Goal: Task Accomplishment & Management: Manage account settings

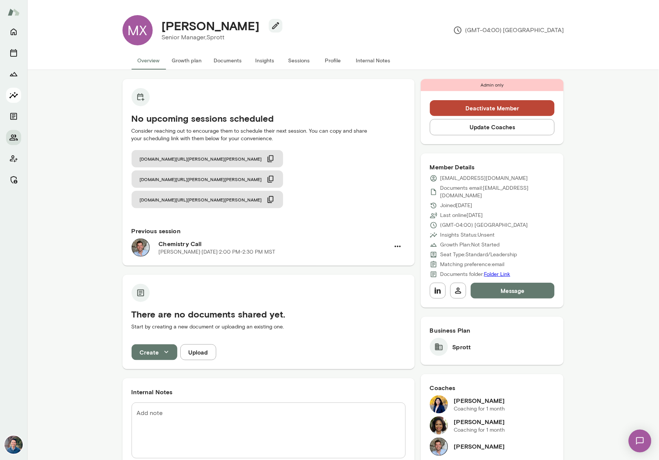
scroll to position [156, 0]
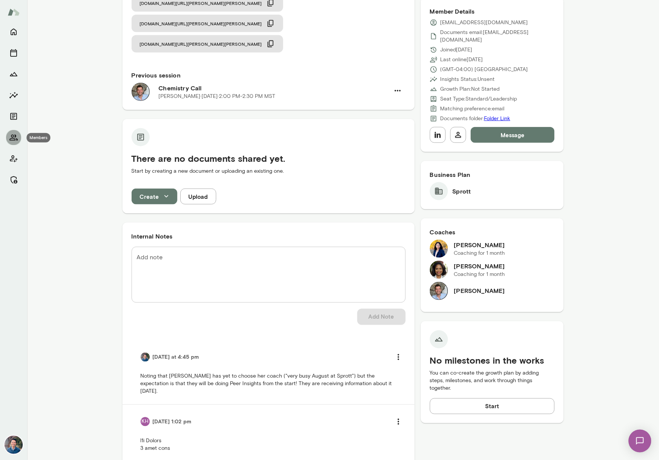
drag, startPoint x: 13, startPoint y: 130, endPoint x: 46, endPoint y: 129, distance: 33.7
click at [13, 131] on button "Members" at bounding box center [13, 137] width 15 height 15
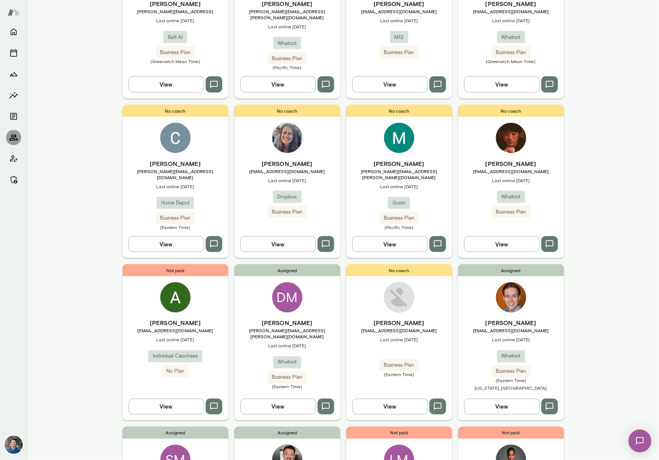
click at [15, 137] on icon "Members" at bounding box center [13, 138] width 8 height 6
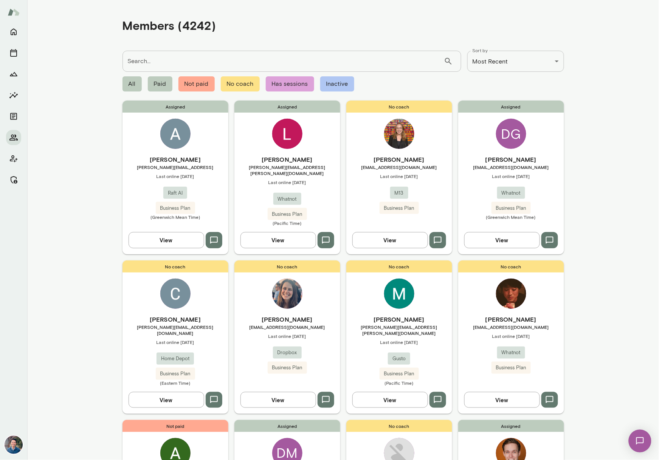
click at [168, 52] on input "Search..." at bounding box center [282, 61] width 321 height 21
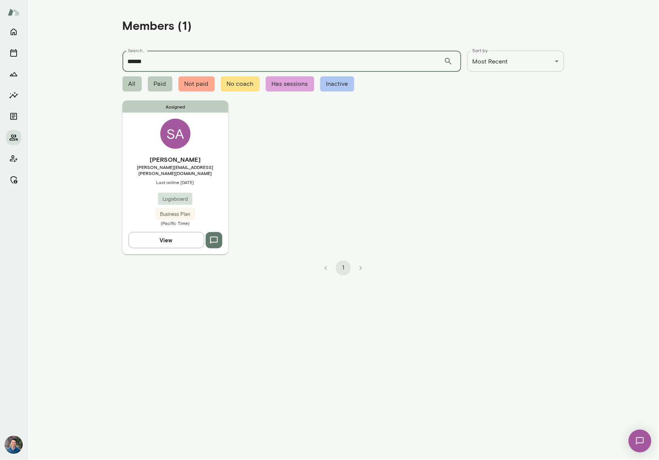
type input "******"
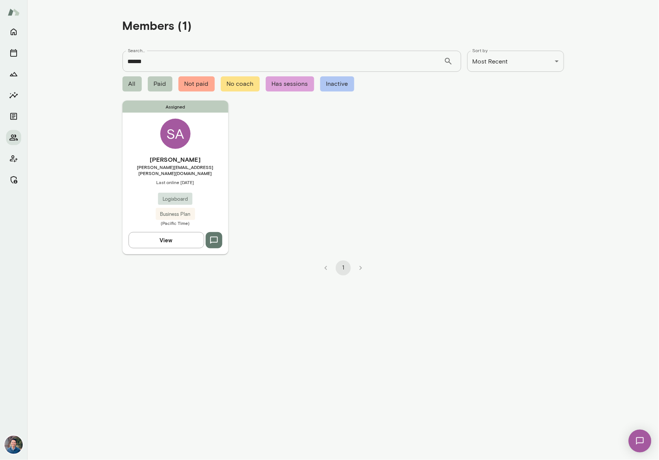
click at [212, 148] on div "Assigned SA [PERSON_NAME] [PERSON_NAME][EMAIL_ADDRESS][PERSON_NAME][DOMAIN_NAME…" at bounding box center [175, 177] width 106 height 153
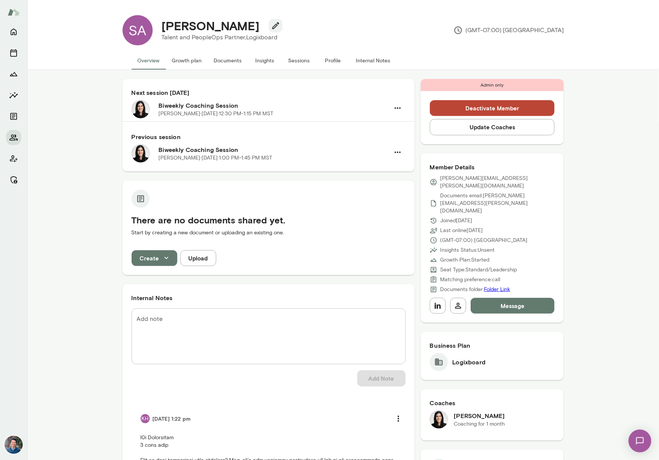
click at [293, 62] on button "Sessions" at bounding box center [299, 60] width 34 height 18
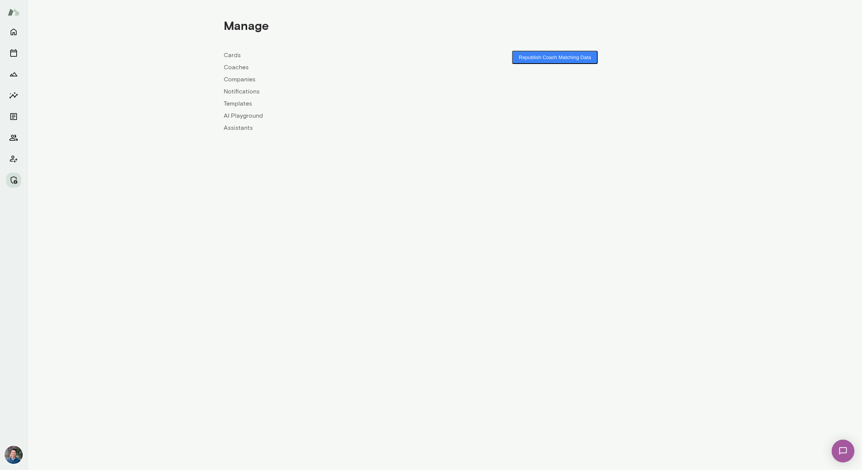
click at [238, 81] on link "Companies" at bounding box center [334, 79] width 221 height 9
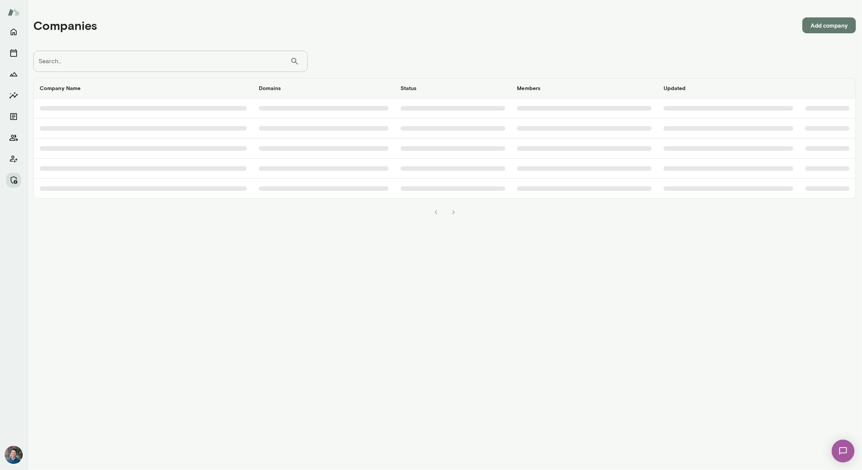
click at [168, 61] on input "Search..." at bounding box center [161, 61] width 257 height 21
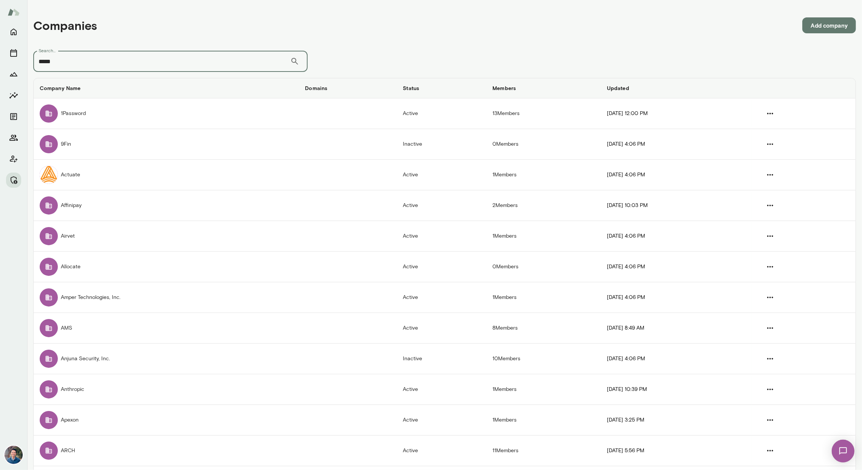
type input "*****"
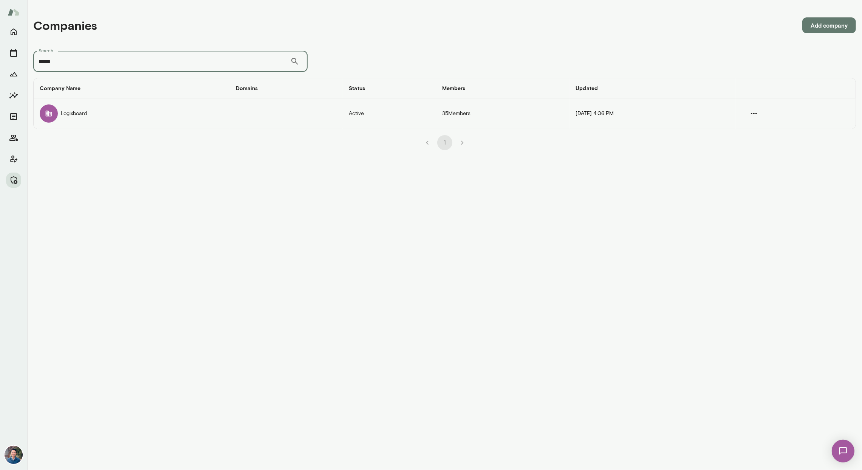
click at [147, 116] on td "Logixboard" at bounding box center [132, 113] width 196 height 30
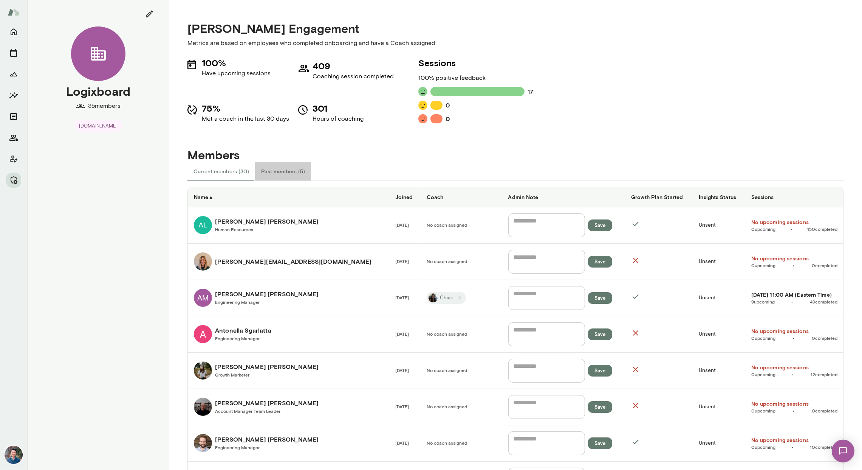
click at [292, 173] on button "Past members (5)" at bounding box center [283, 171] width 56 height 18
